Goal: Information Seeking & Learning: Learn about a topic

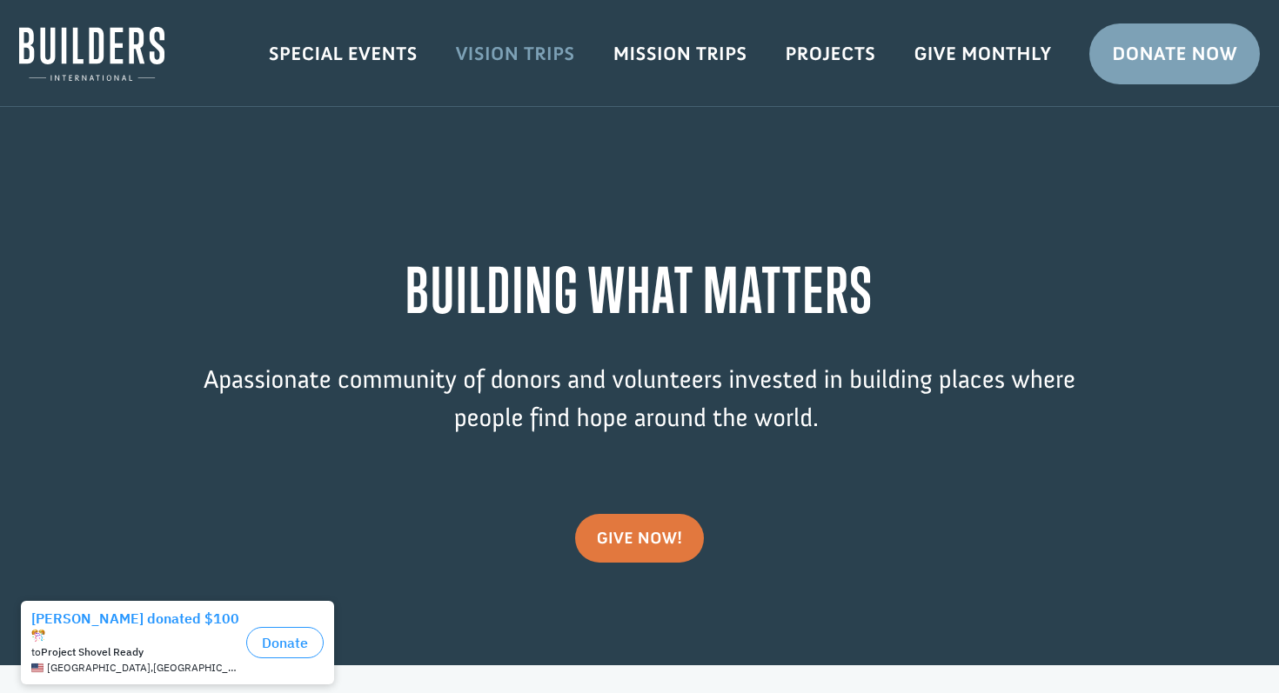
click at [530, 57] on link "Vision Trips" at bounding box center [515, 54] width 157 height 50
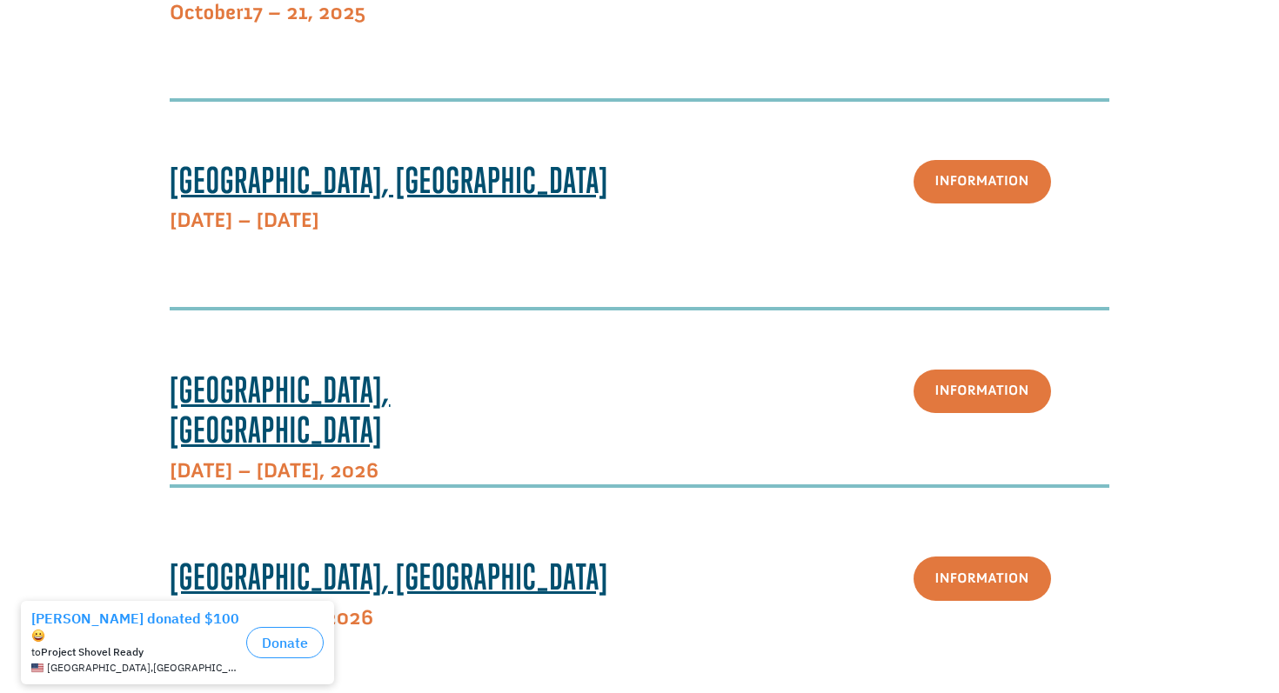
scroll to position [946, 0]
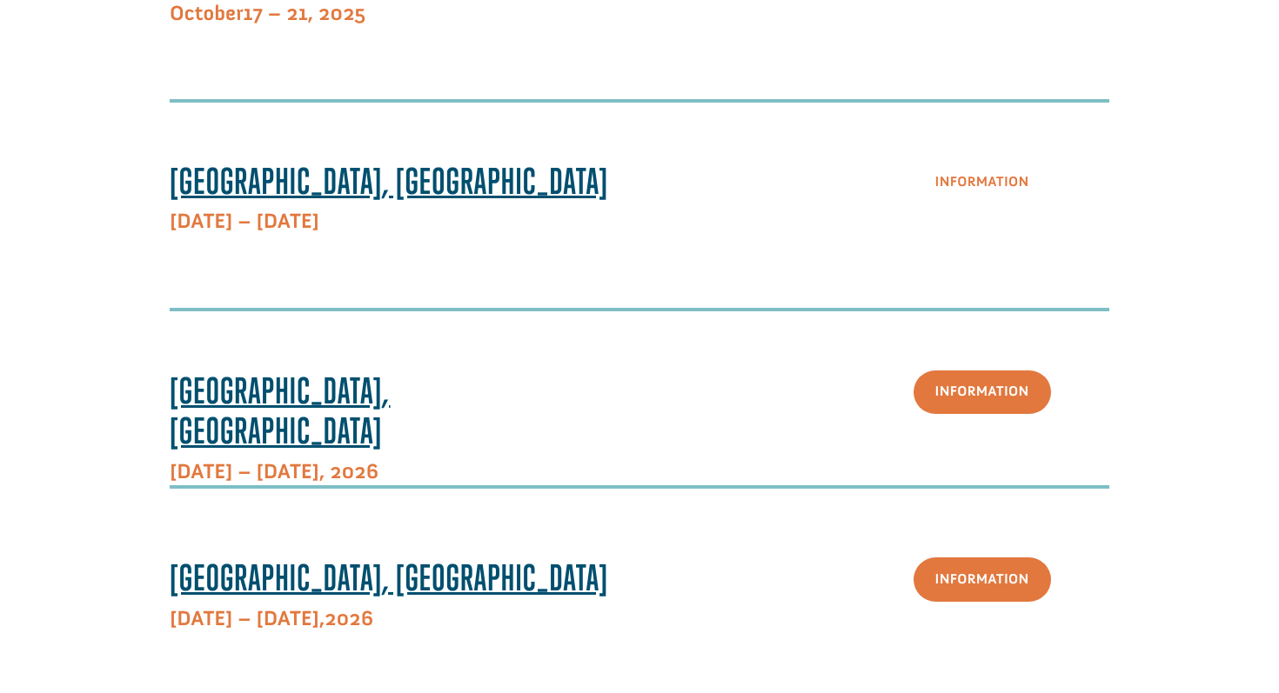
click at [987, 178] on link "Information" at bounding box center [982, 183] width 137 height 44
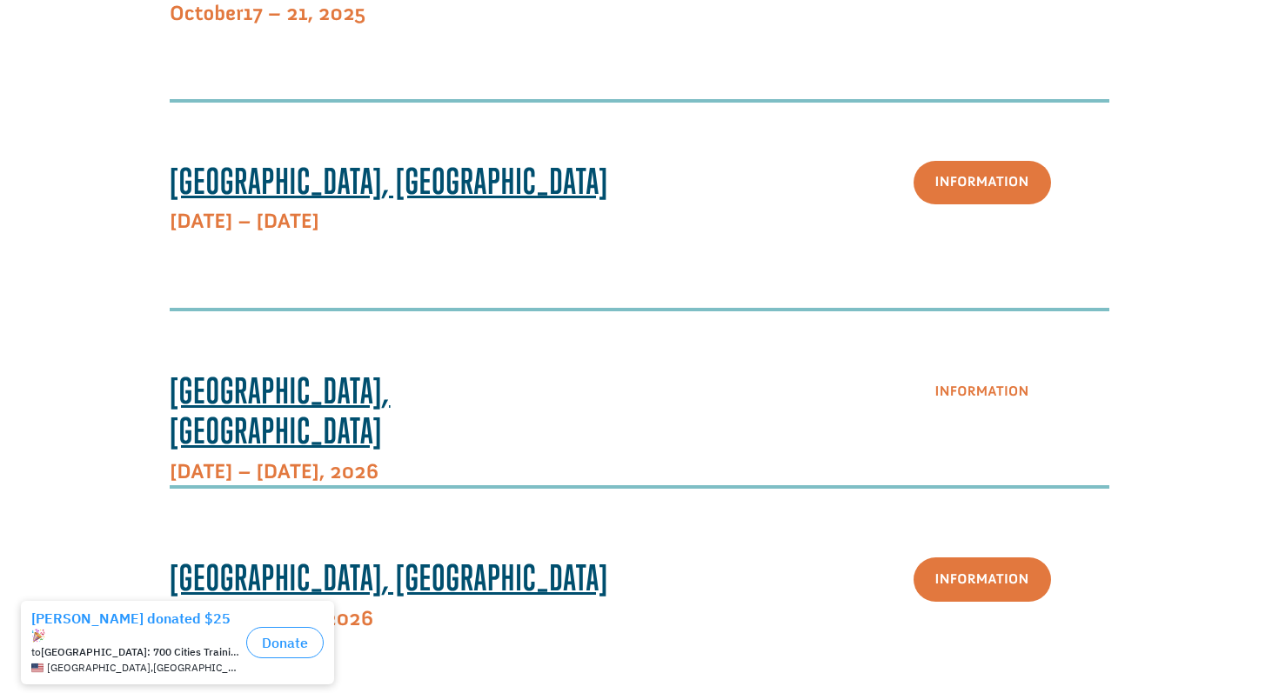
click at [979, 392] on link "Information" at bounding box center [982, 393] width 137 height 44
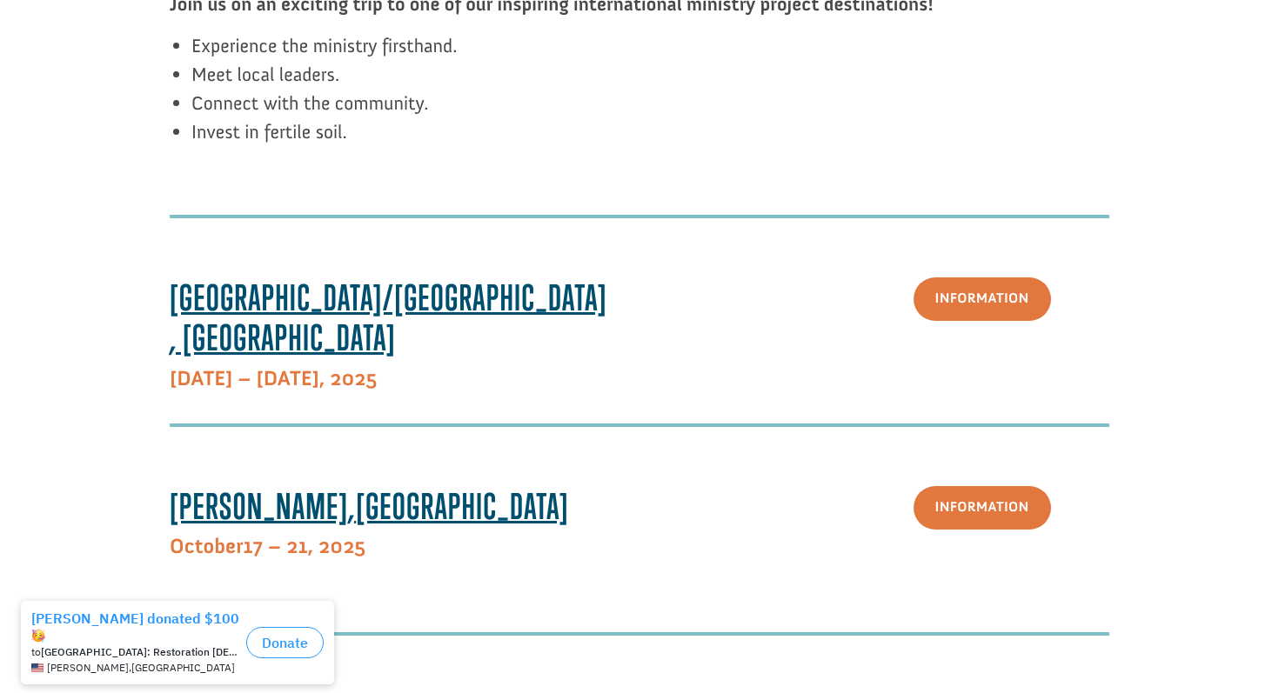
scroll to position [415, 0]
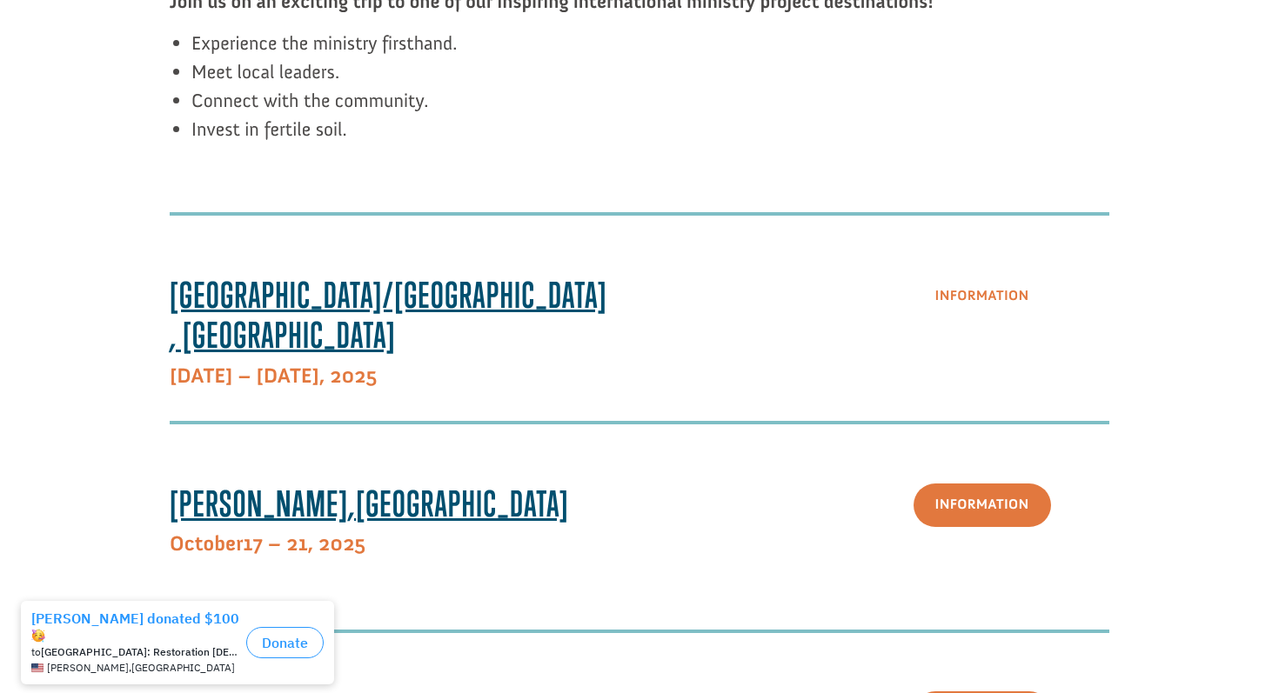
click at [982, 298] on link "Information" at bounding box center [982, 297] width 137 height 44
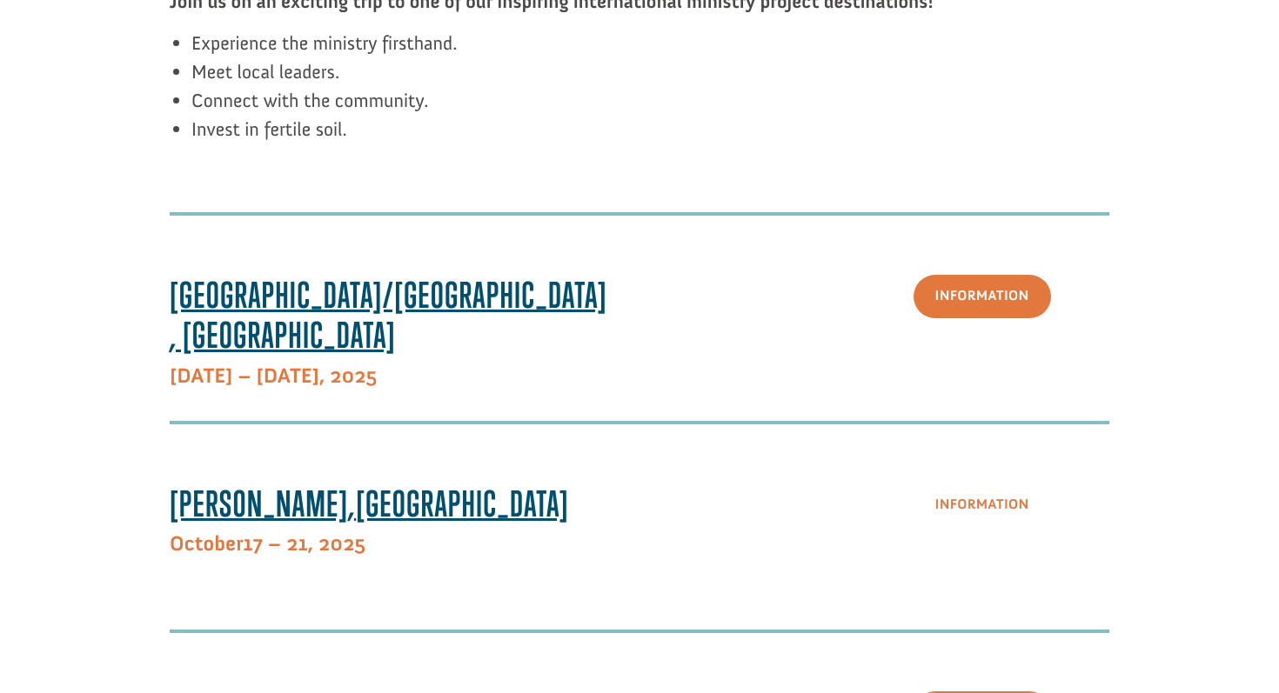
click at [983, 505] on link "Information" at bounding box center [982, 506] width 137 height 44
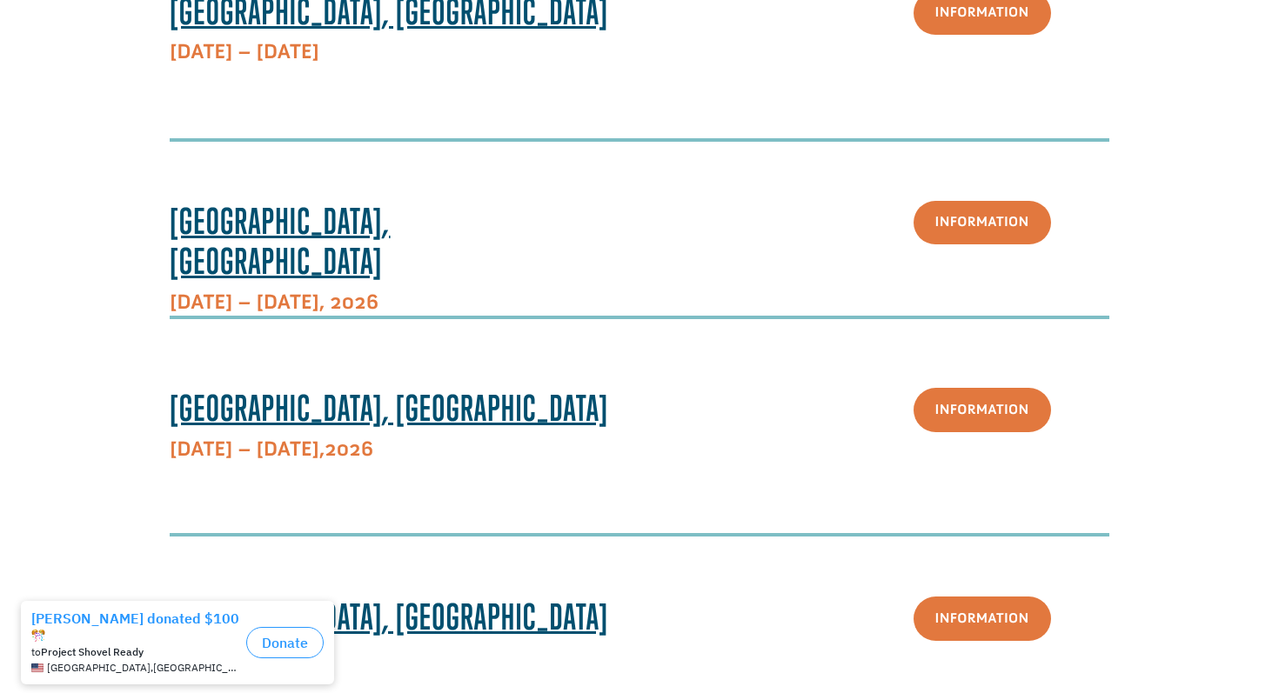
scroll to position [1119, 0]
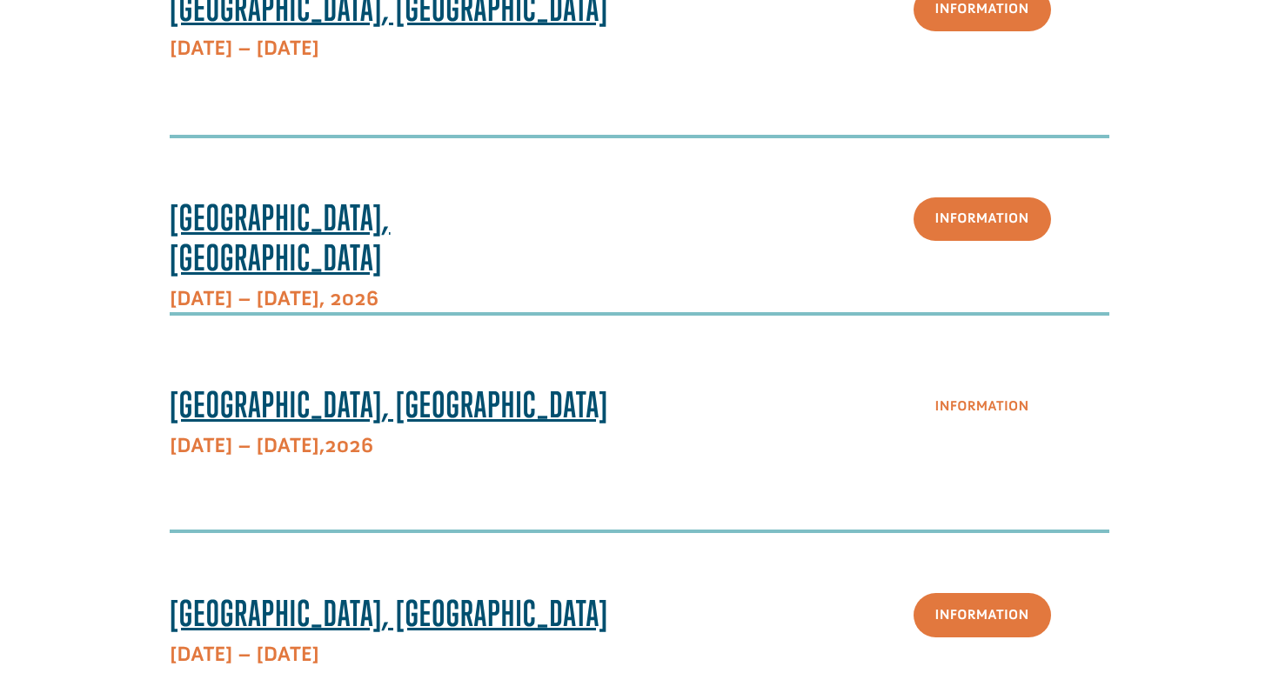
click at [956, 405] on link "Information" at bounding box center [982, 407] width 137 height 44
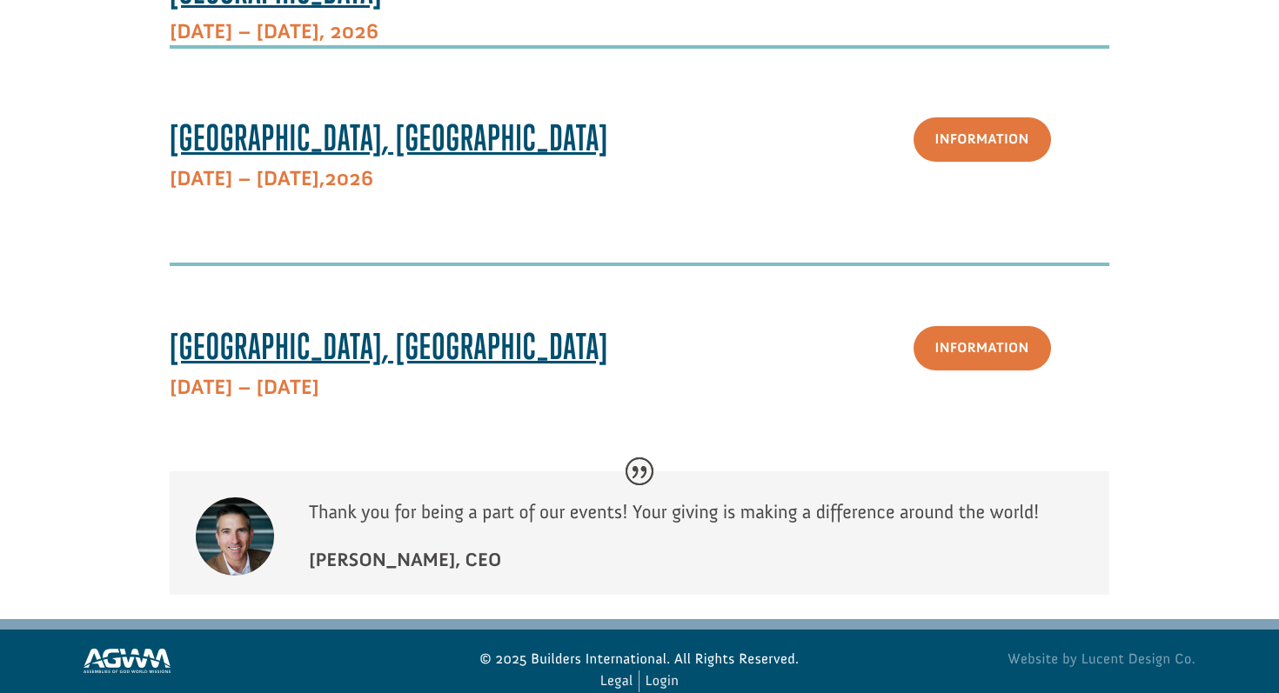
scroll to position [1421, 0]
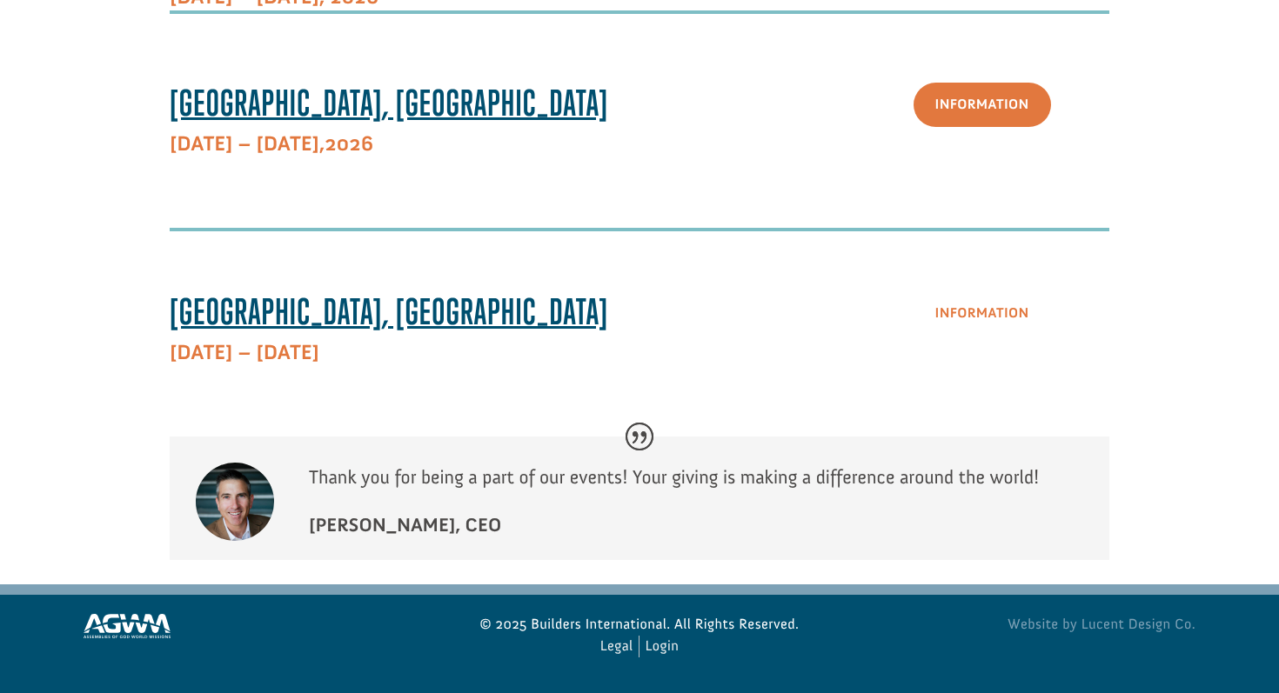
click at [985, 309] on link "Information" at bounding box center [982, 313] width 137 height 44
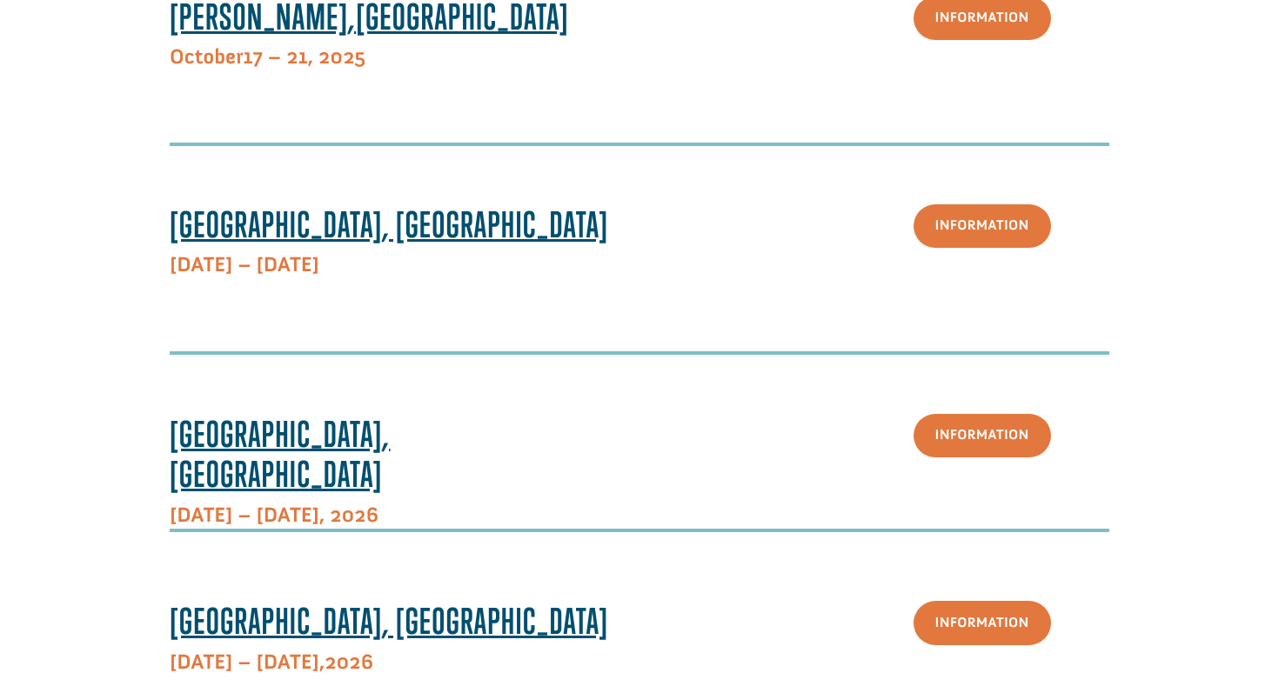
scroll to position [915, 0]
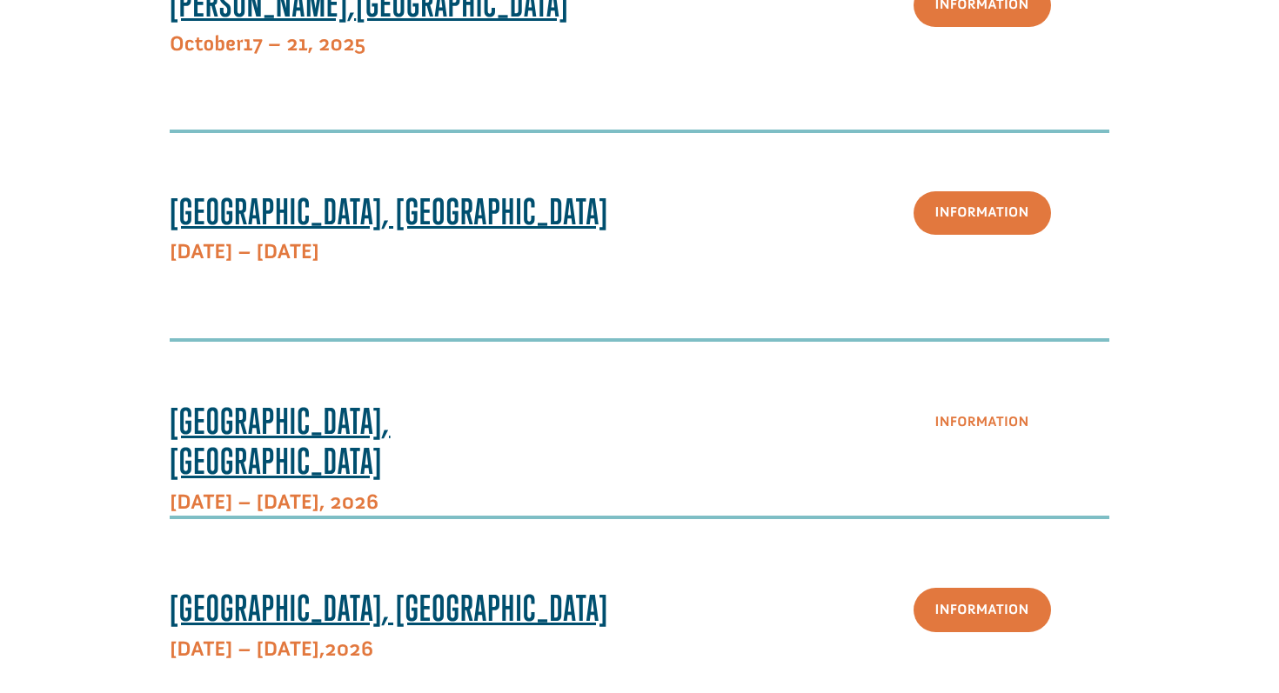
click at [957, 420] on link "Information" at bounding box center [982, 423] width 137 height 44
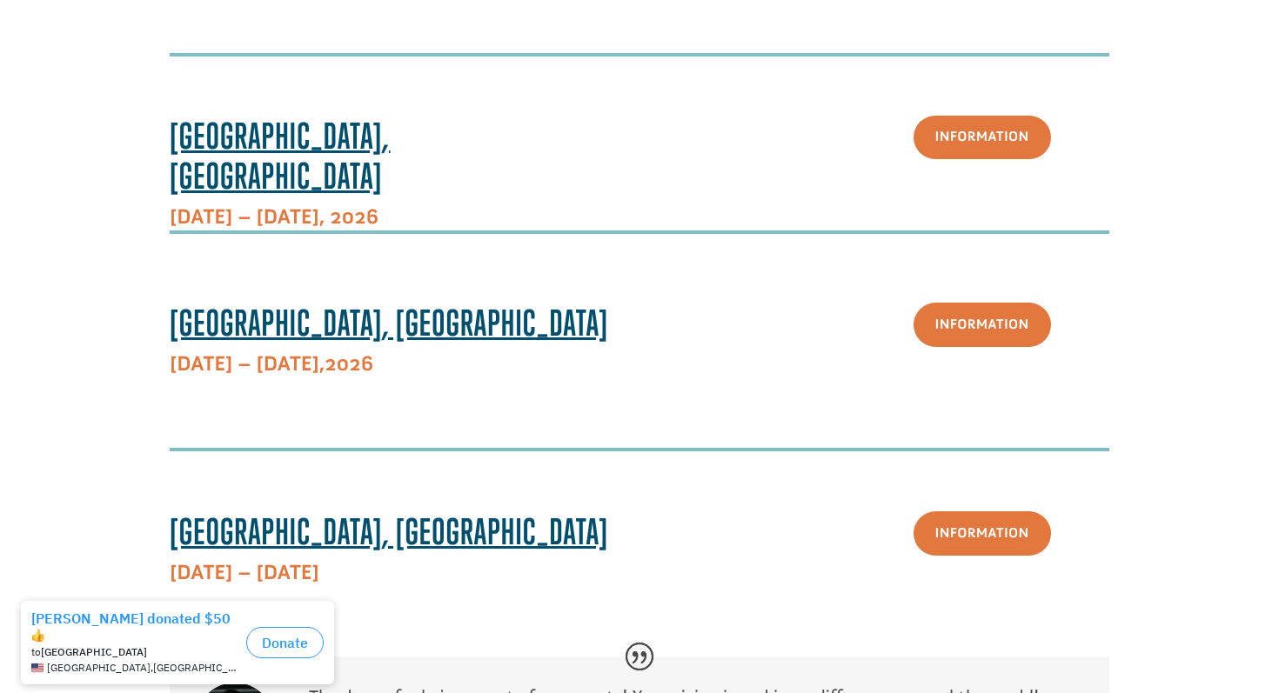
scroll to position [1205, 0]
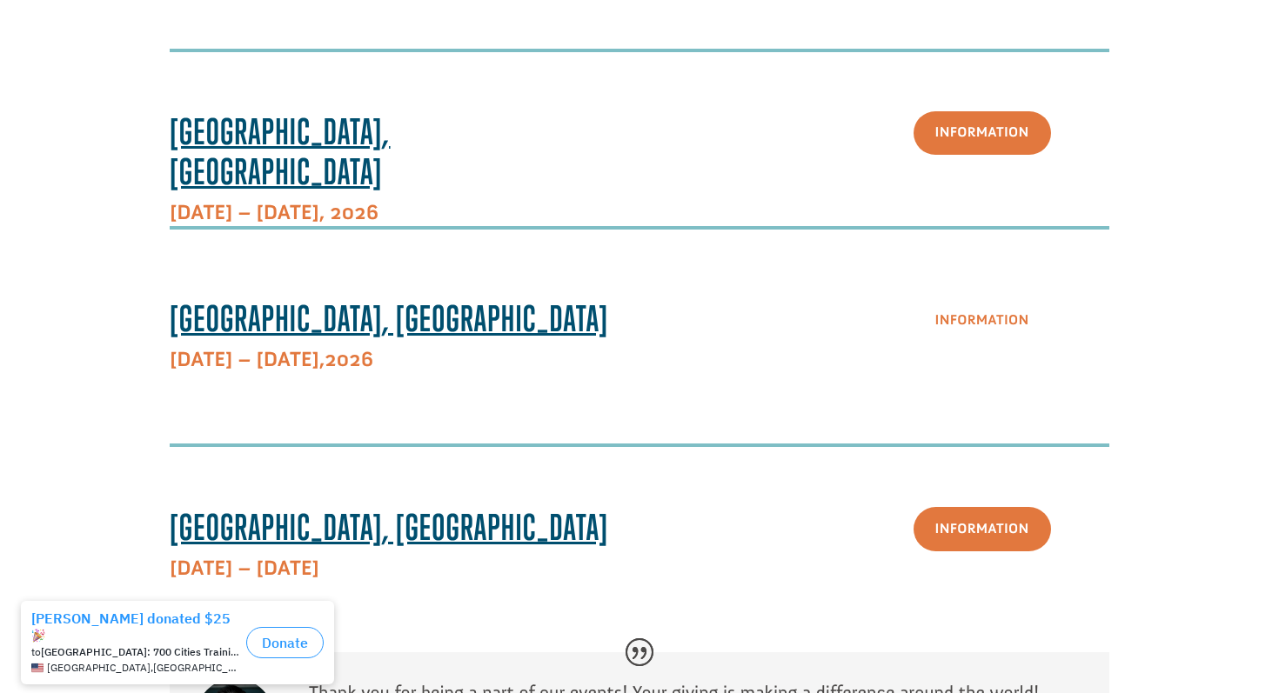
click at [1004, 331] on link "Information" at bounding box center [982, 320] width 137 height 44
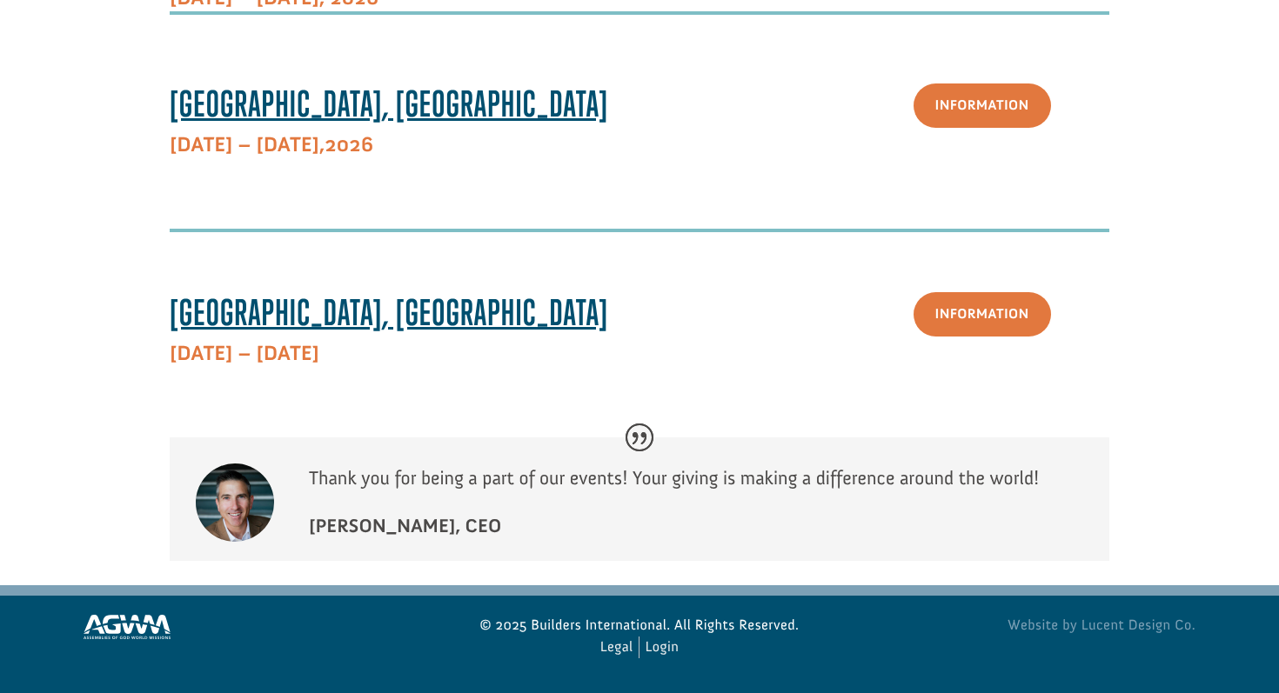
scroll to position [1416, 0]
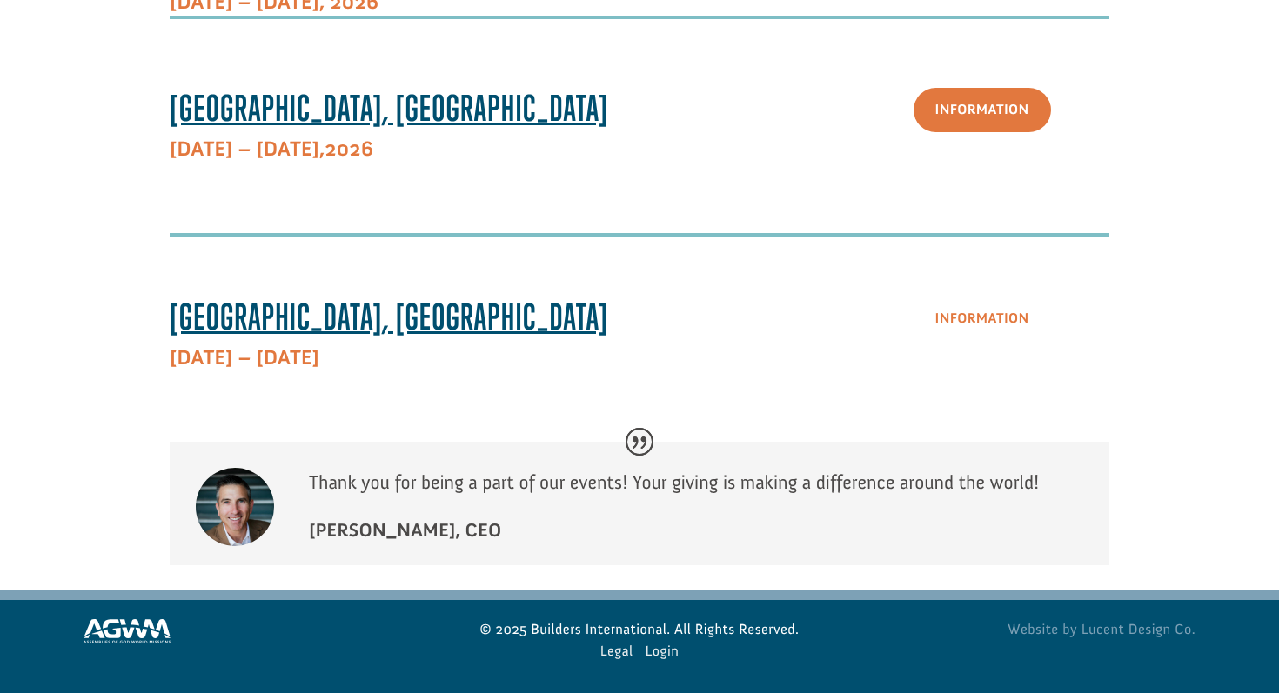
click at [992, 318] on link "Information" at bounding box center [982, 319] width 137 height 44
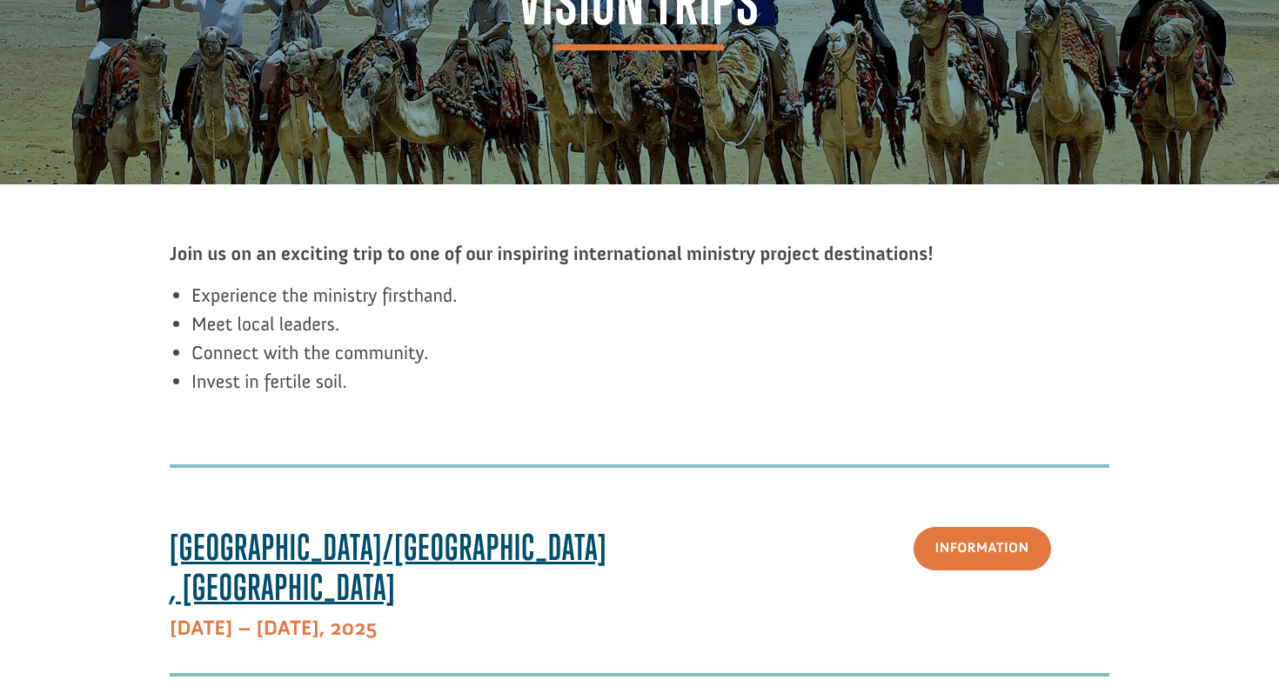
scroll to position [0, 0]
